Goal: Task Accomplishment & Management: Use online tool/utility

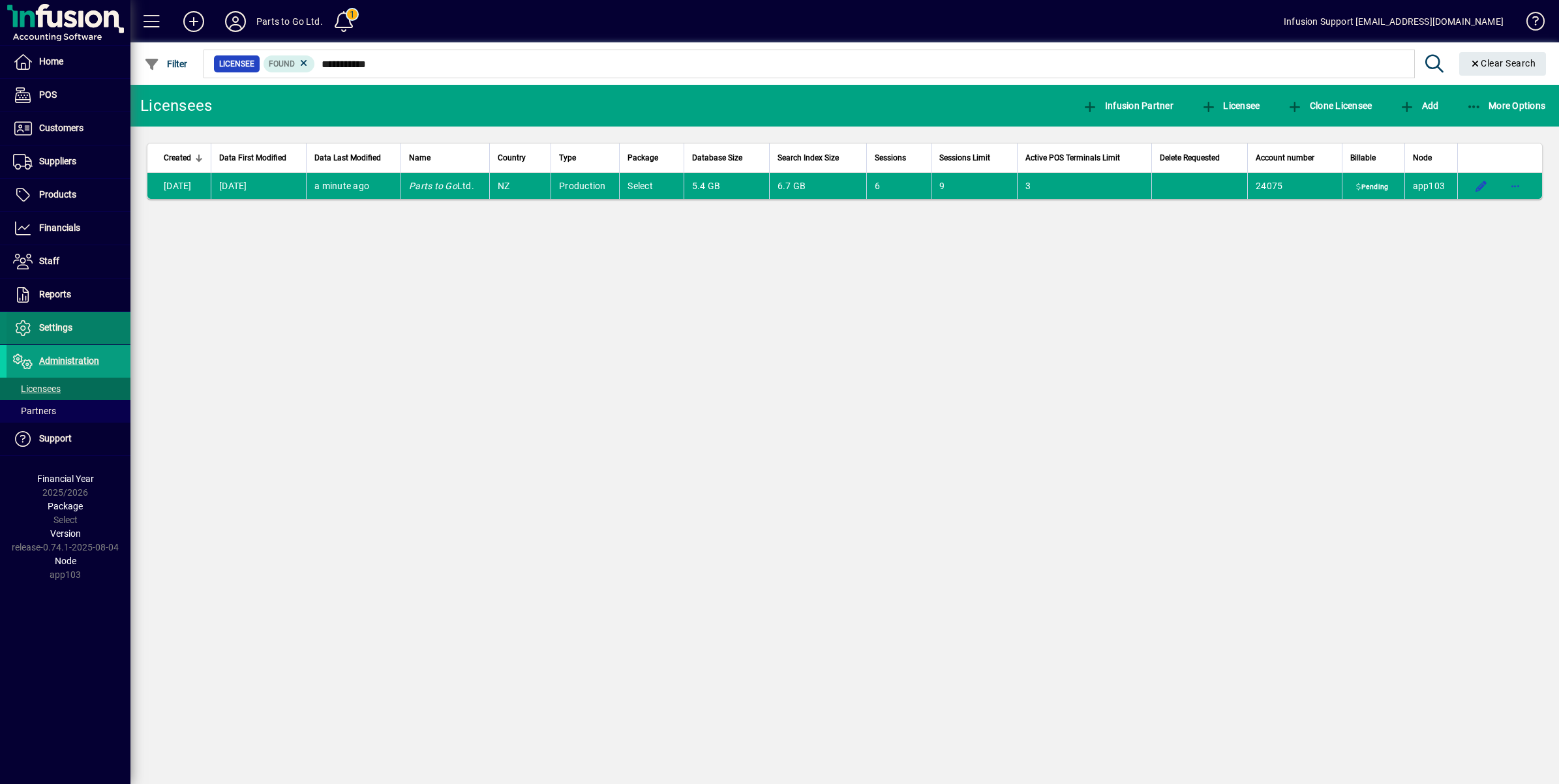
click at [54, 324] on span "Settings" at bounding box center [56, 327] width 33 height 10
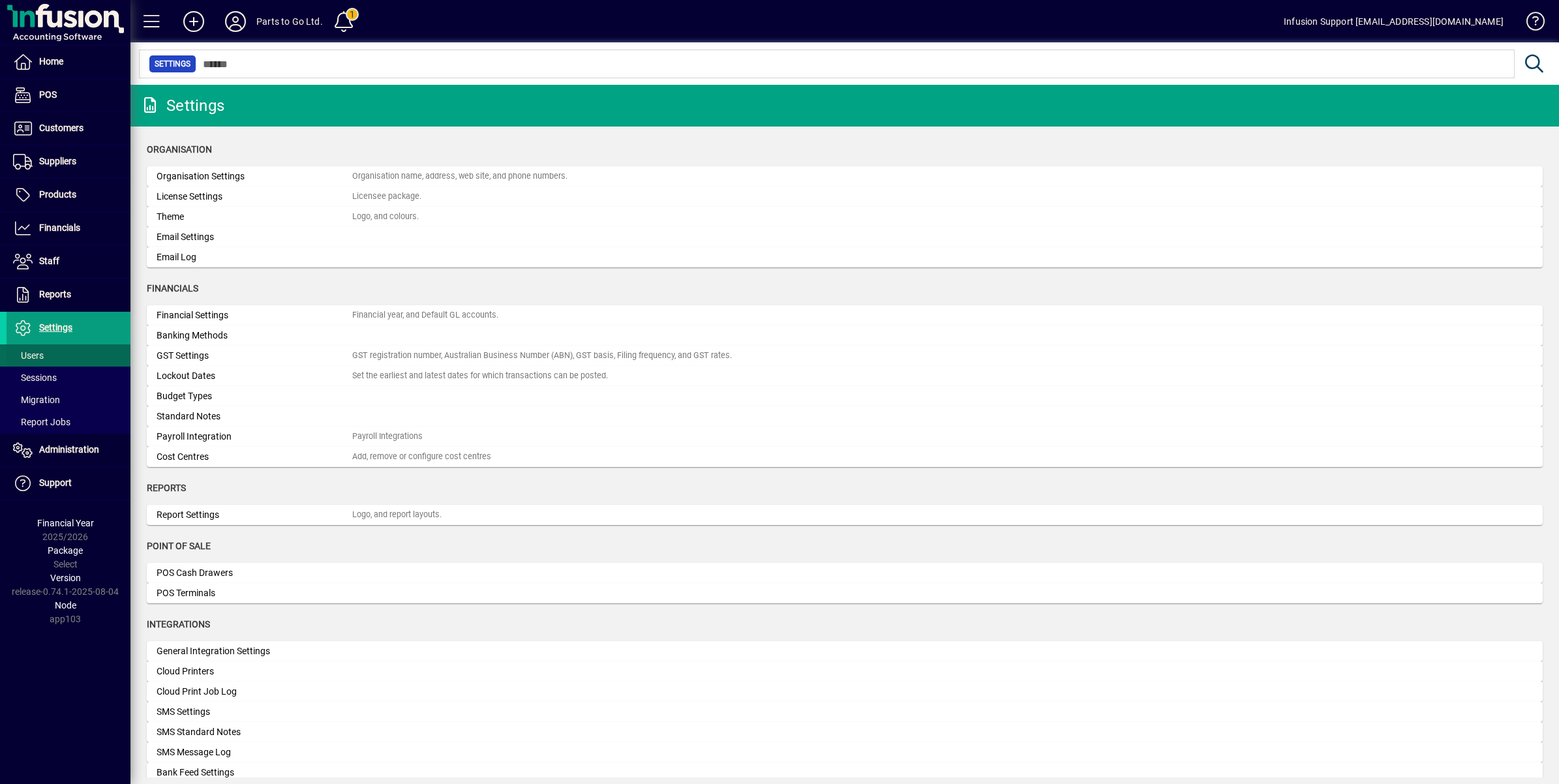
click at [30, 353] on span "Users" at bounding box center [28, 355] width 31 height 10
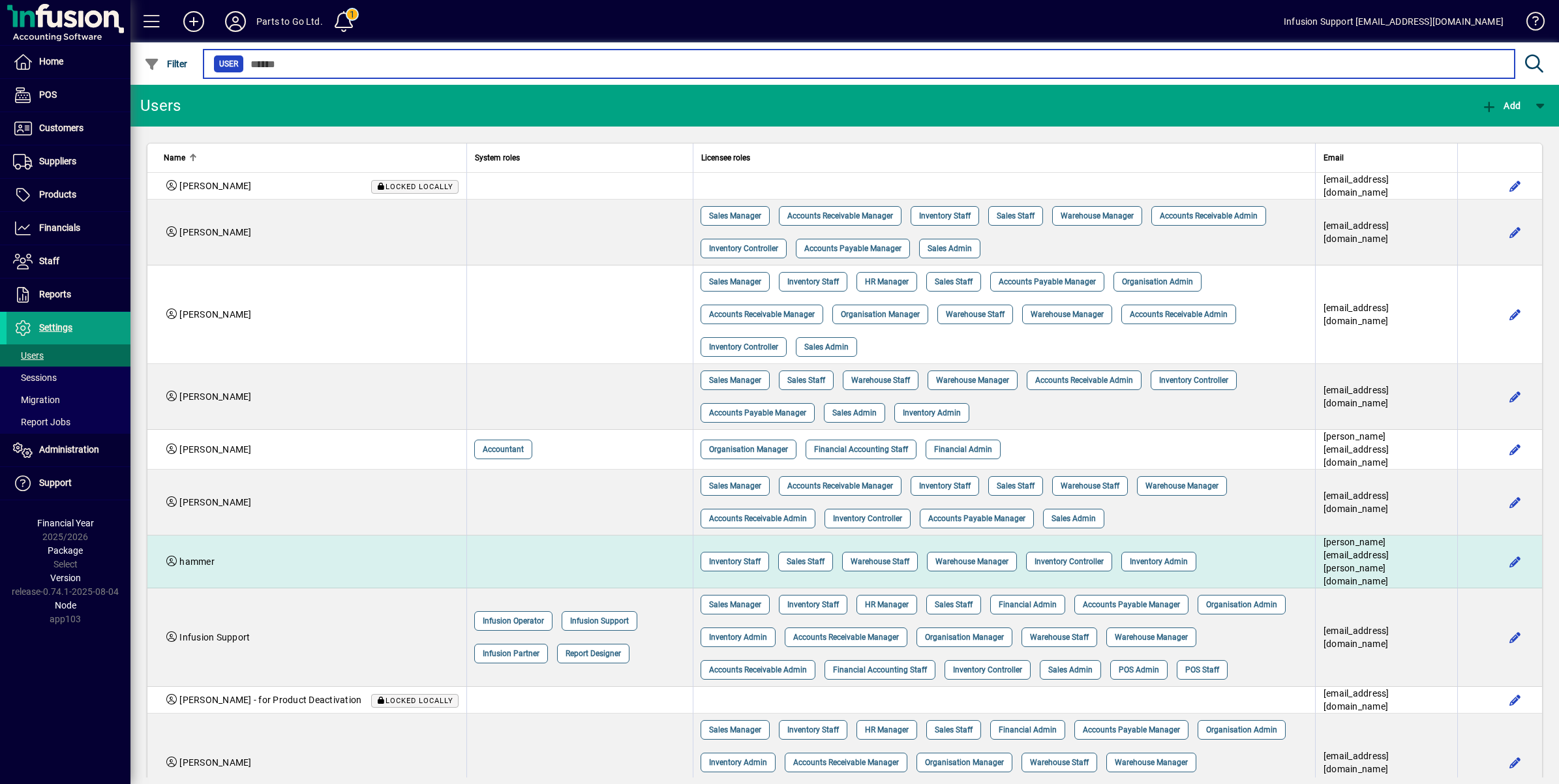
scroll to position [407, 0]
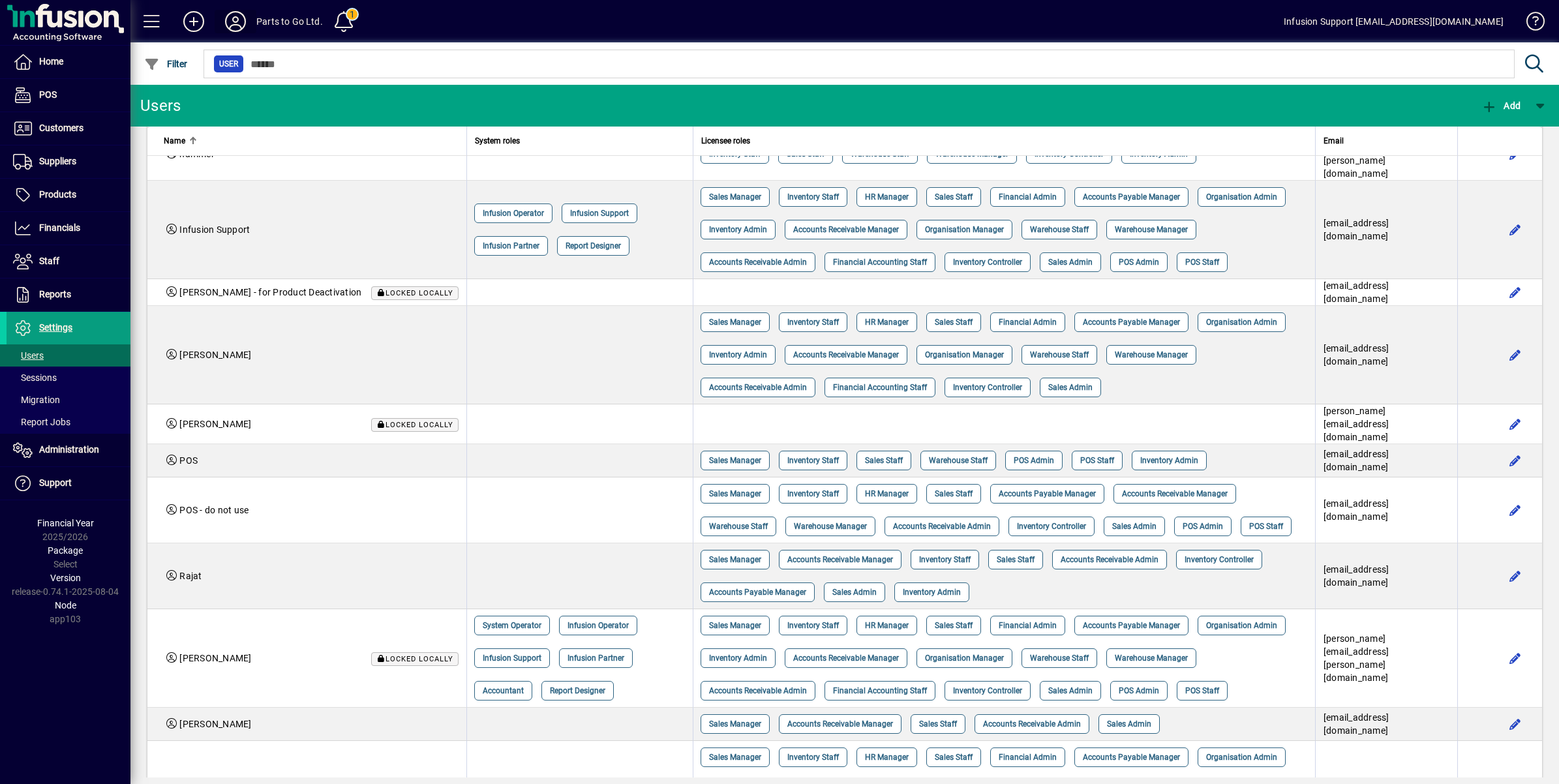
click at [233, 20] on icon at bounding box center [235, 21] width 26 height 21
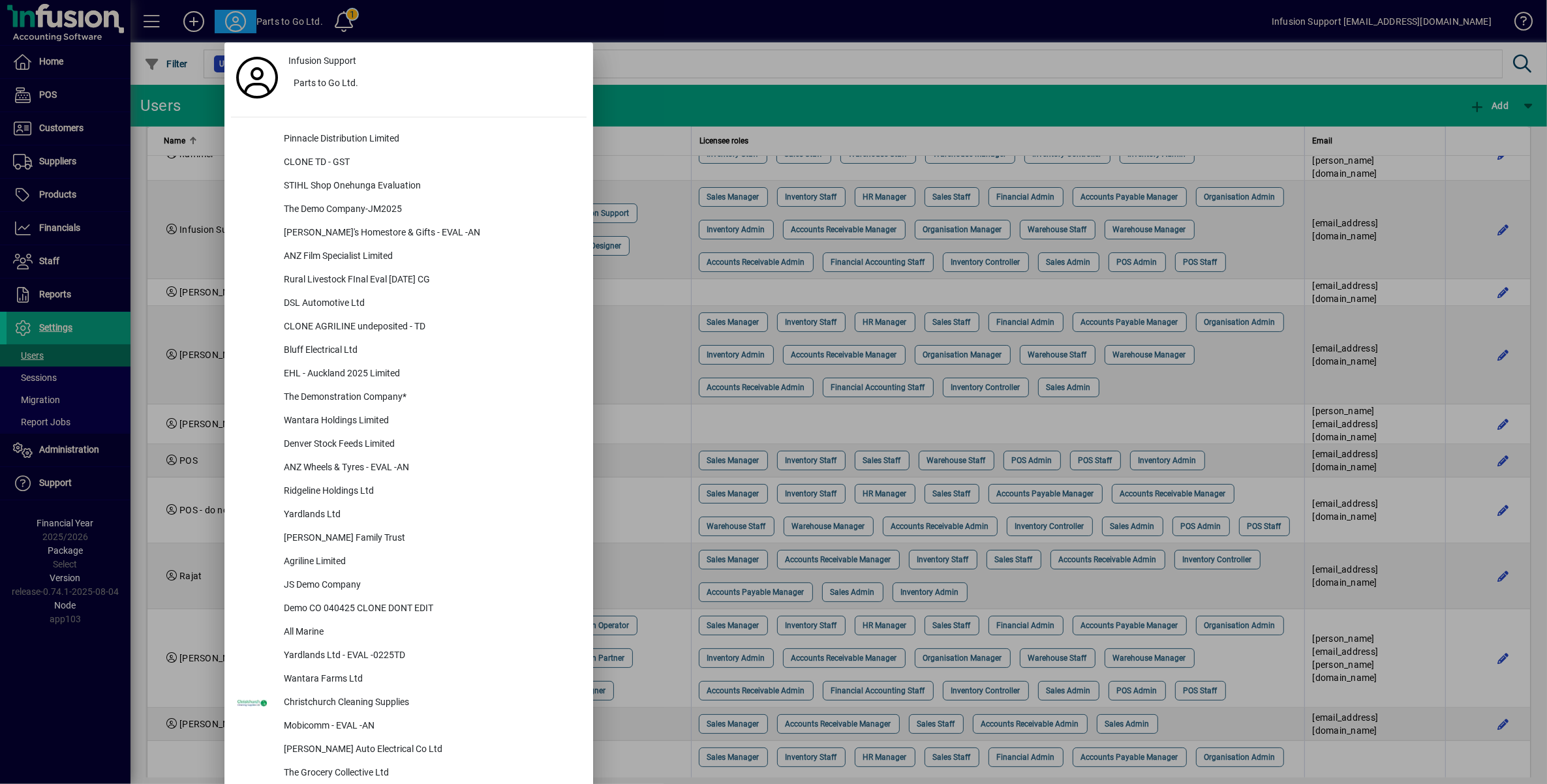
click at [50, 327] on div at bounding box center [774, 392] width 1547 height 784
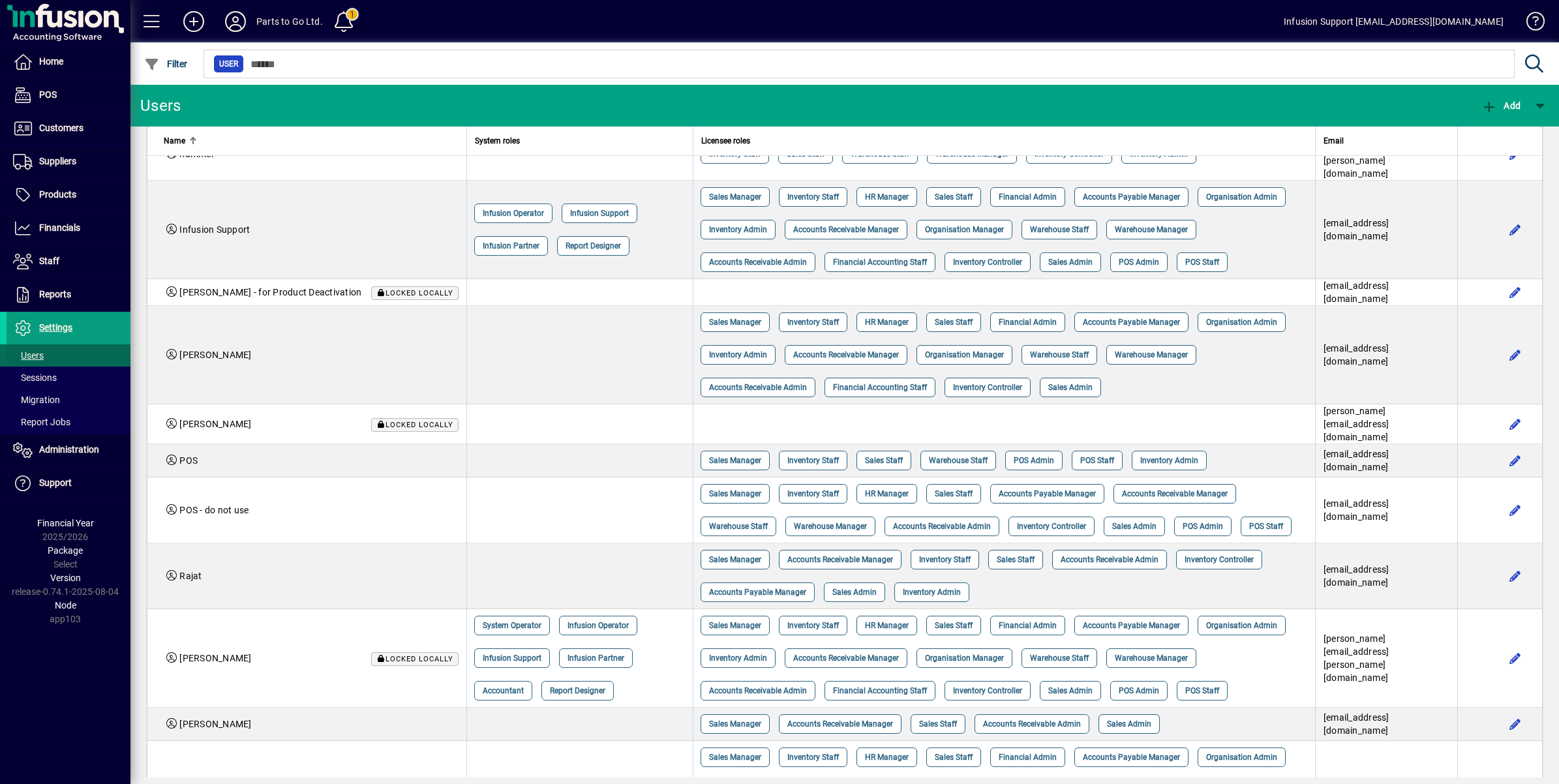
click at [28, 353] on span "Users" at bounding box center [28, 355] width 31 height 10
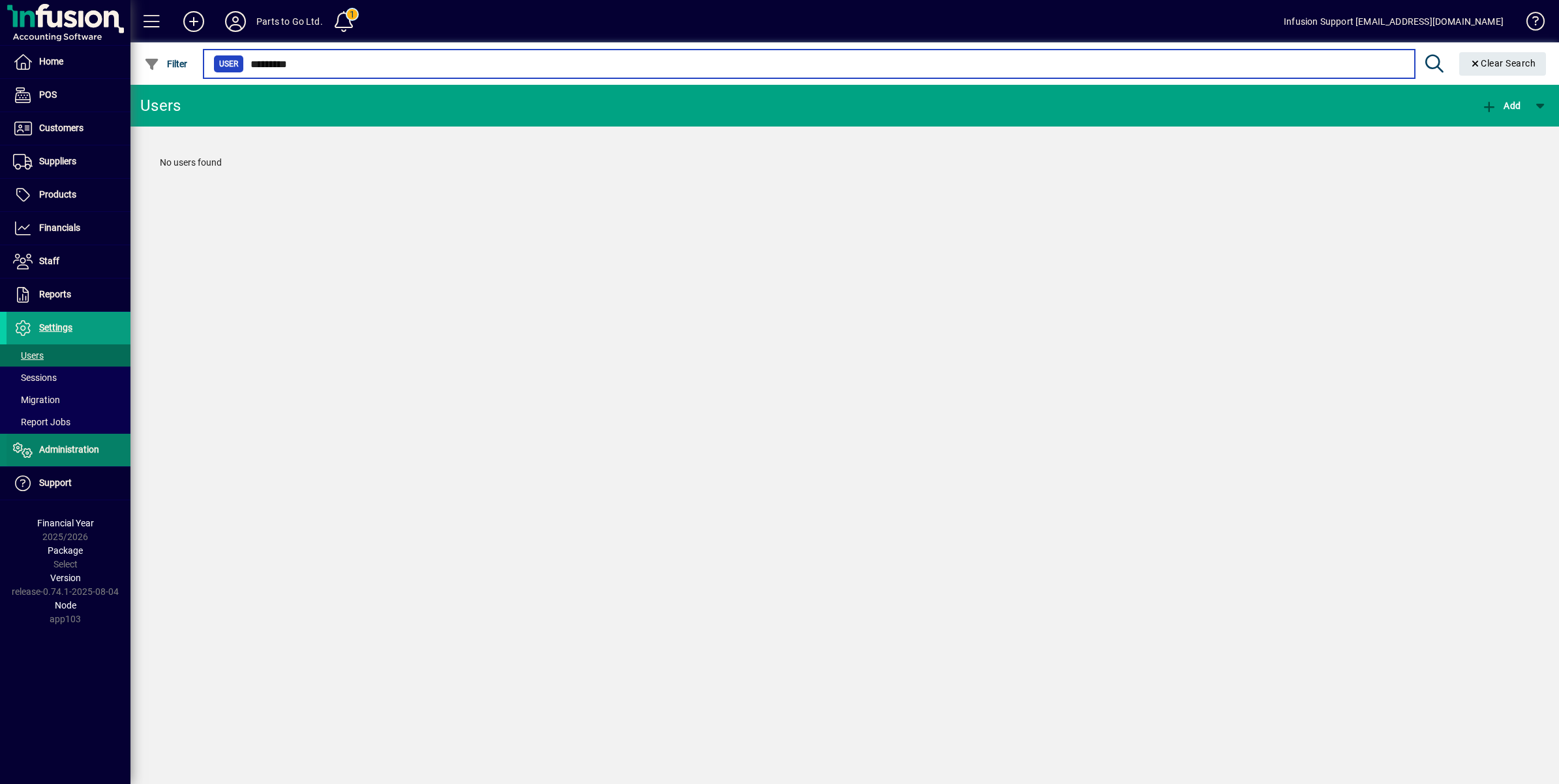
type input "*********"
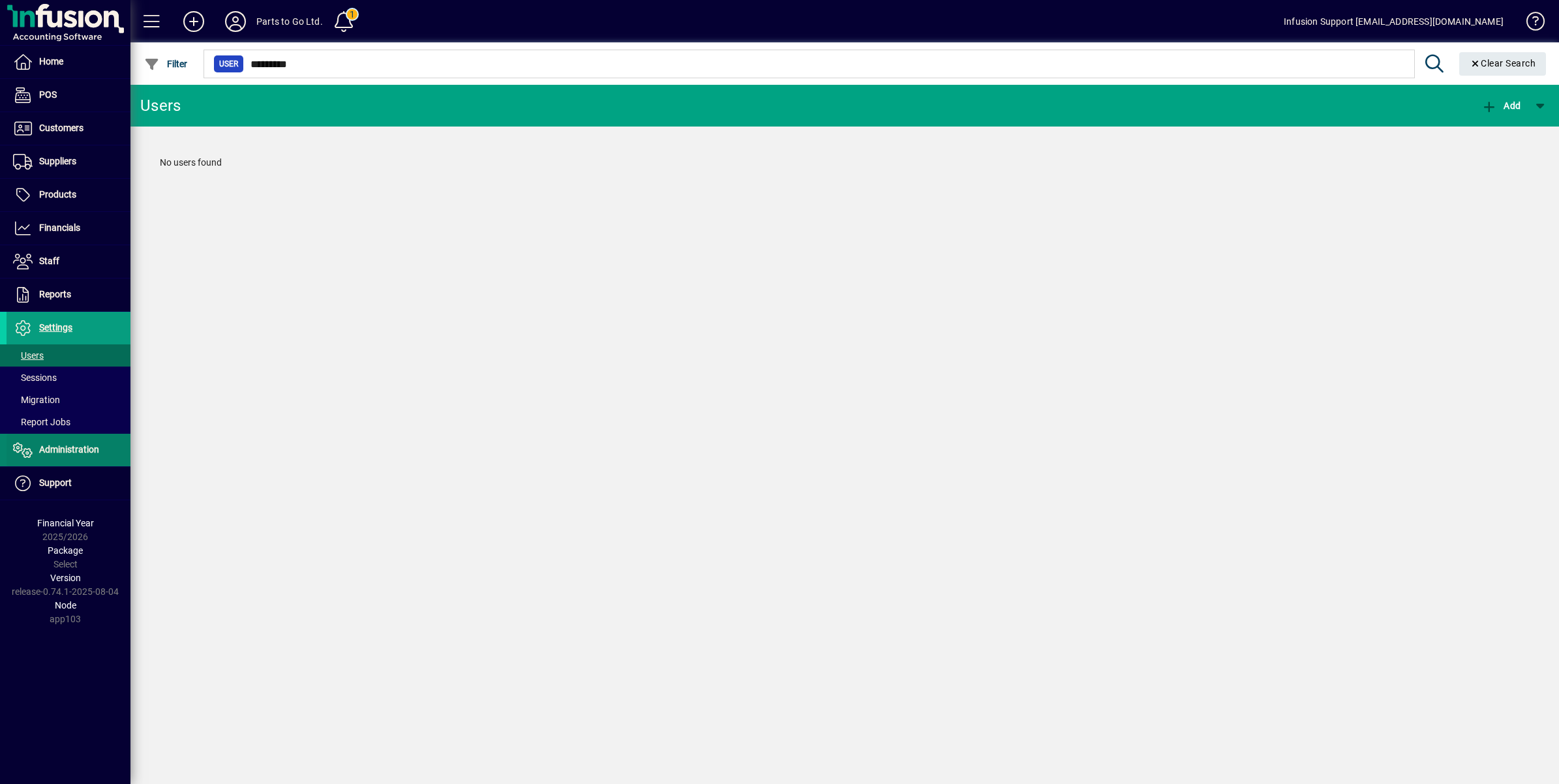
click at [38, 440] on span at bounding box center [69, 450] width 124 height 32
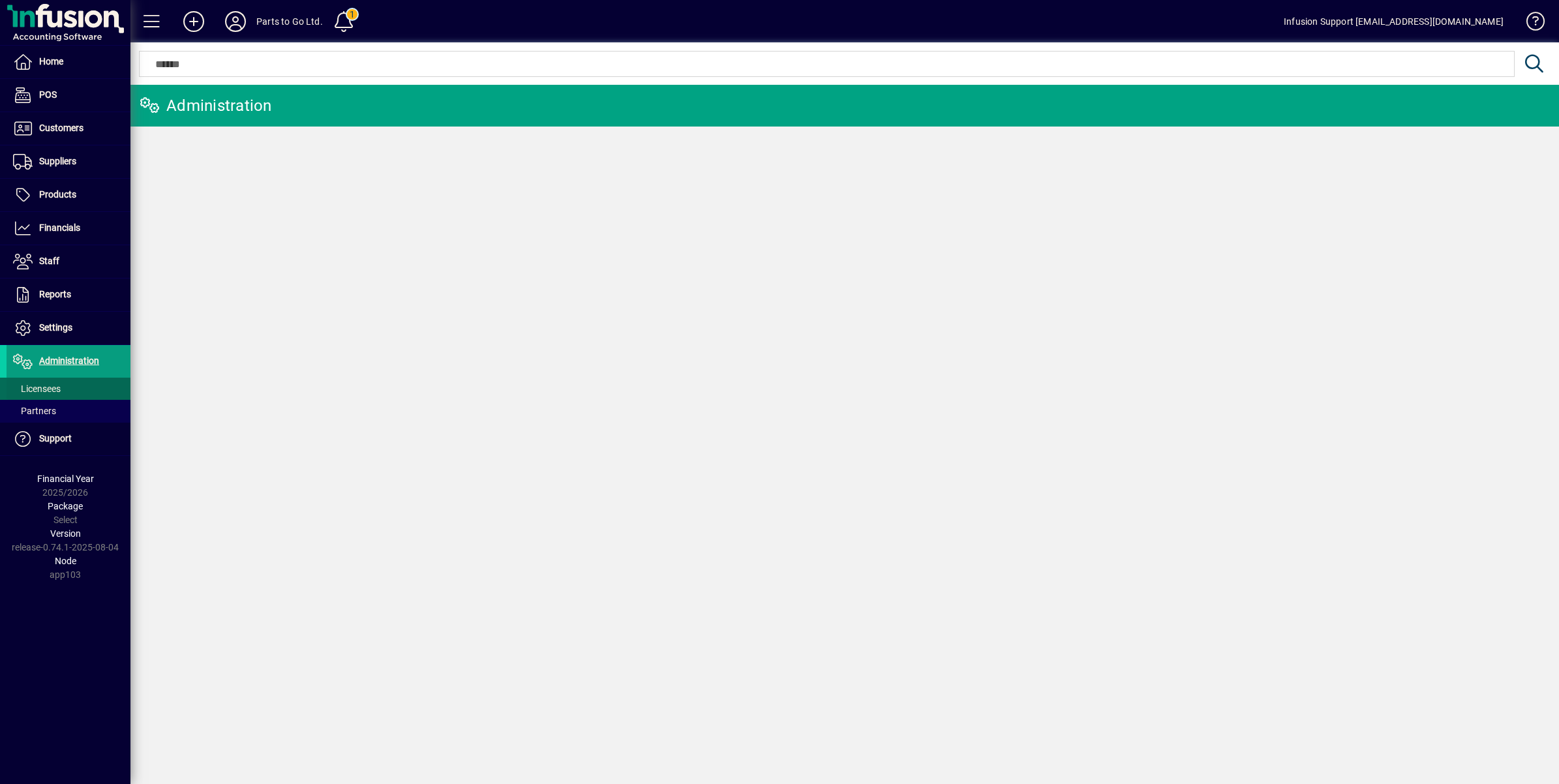
click at [47, 385] on span "Licensees" at bounding box center [36, 388] width 47 height 10
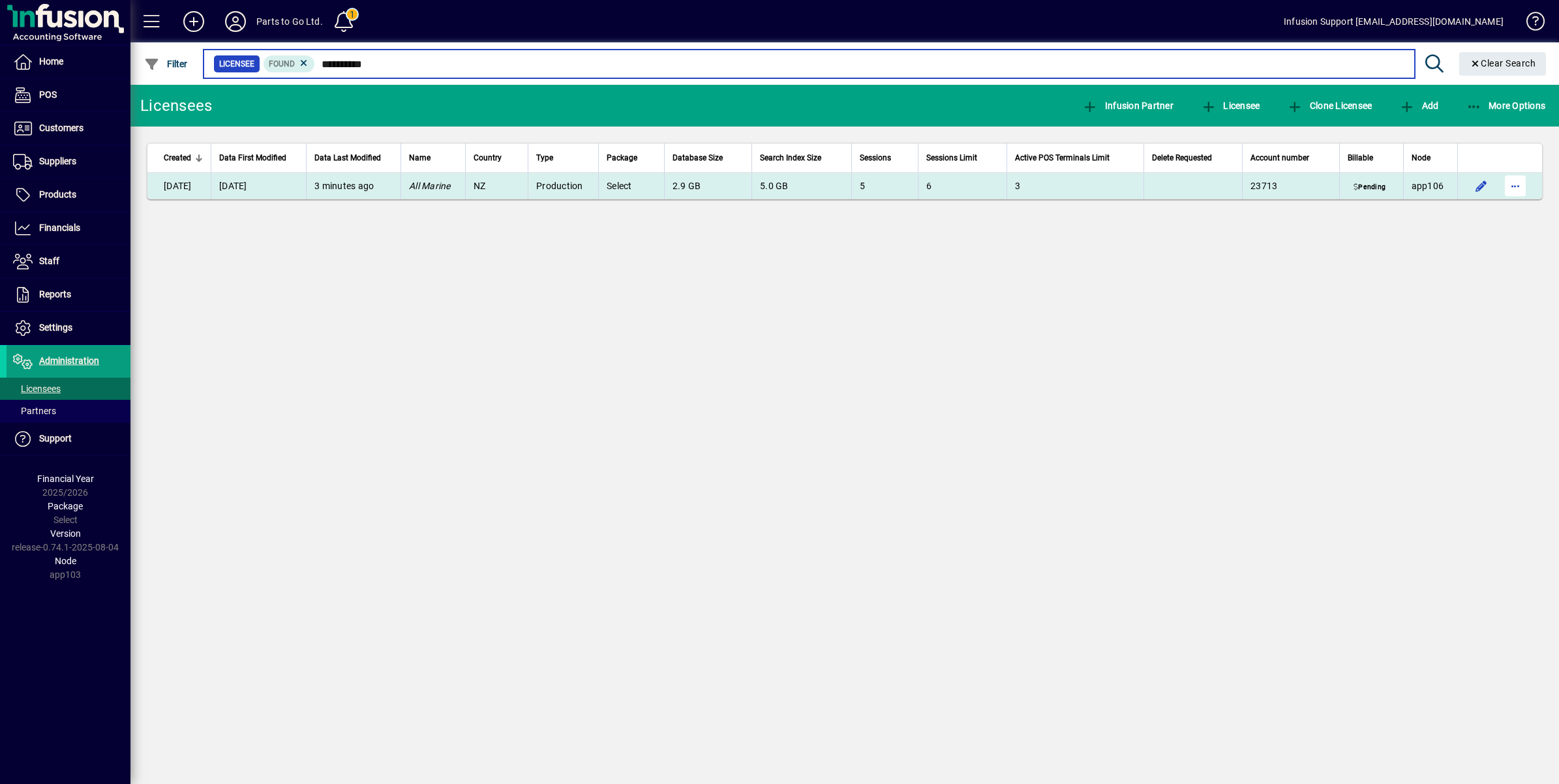
type input "**********"
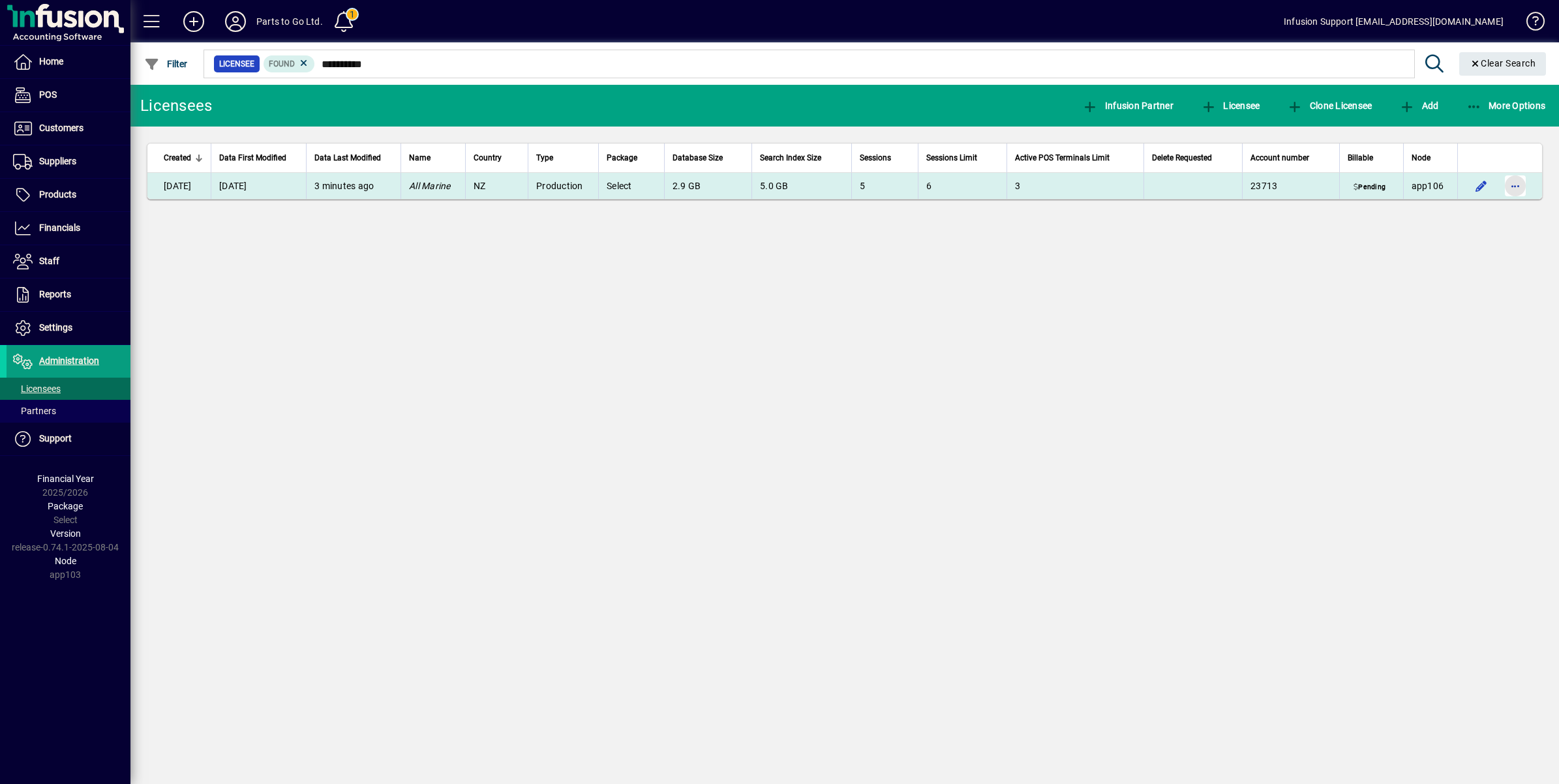
click at [1512, 185] on span "button" at bounding box center [1516, 186] width 32 height 32
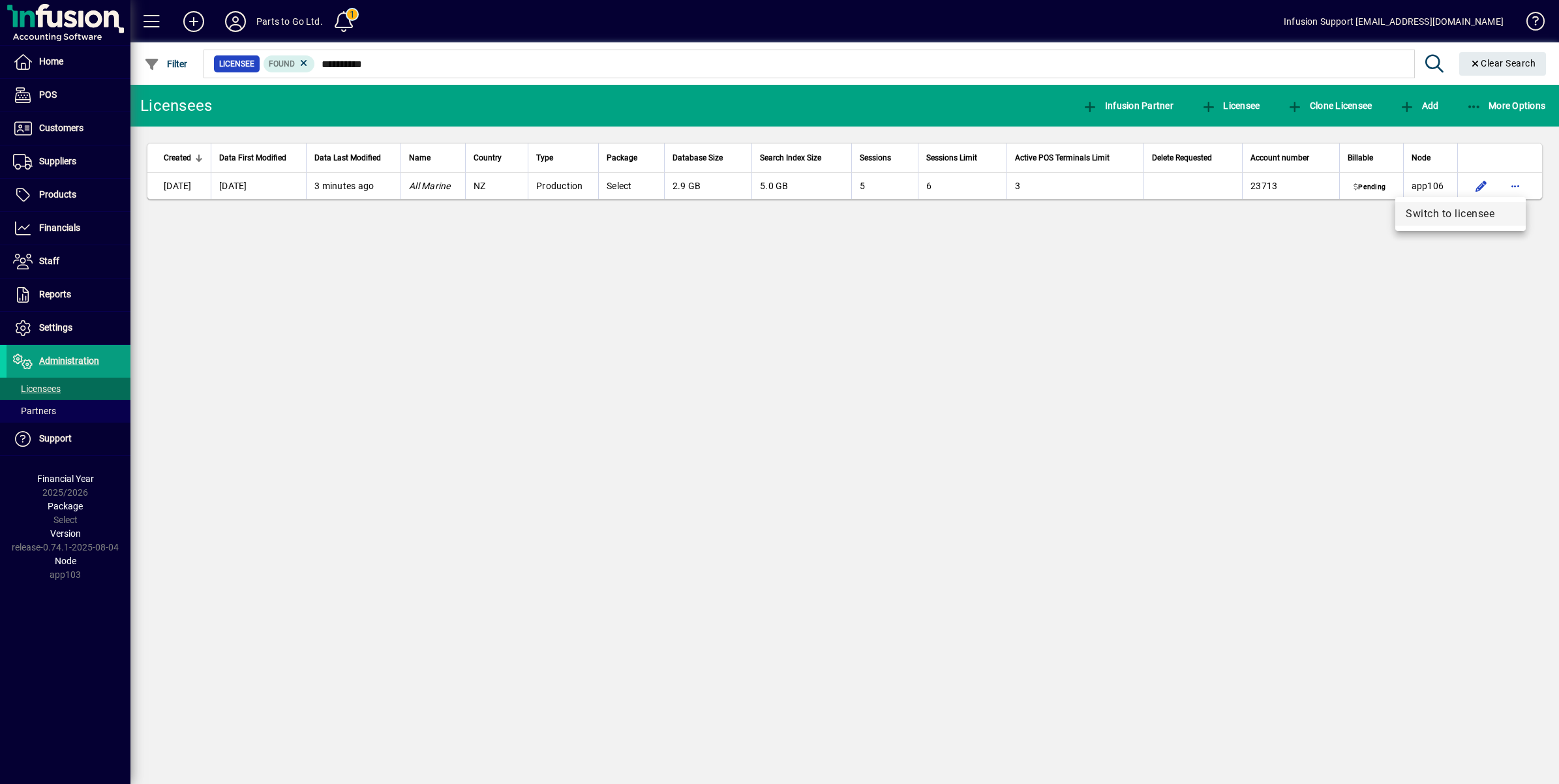
click at [1436, 211] on span "Switch to licensee" at bounding box center [1461, 213] width 110 height 16
